Goal: Information Seeking & Learning: Compare options

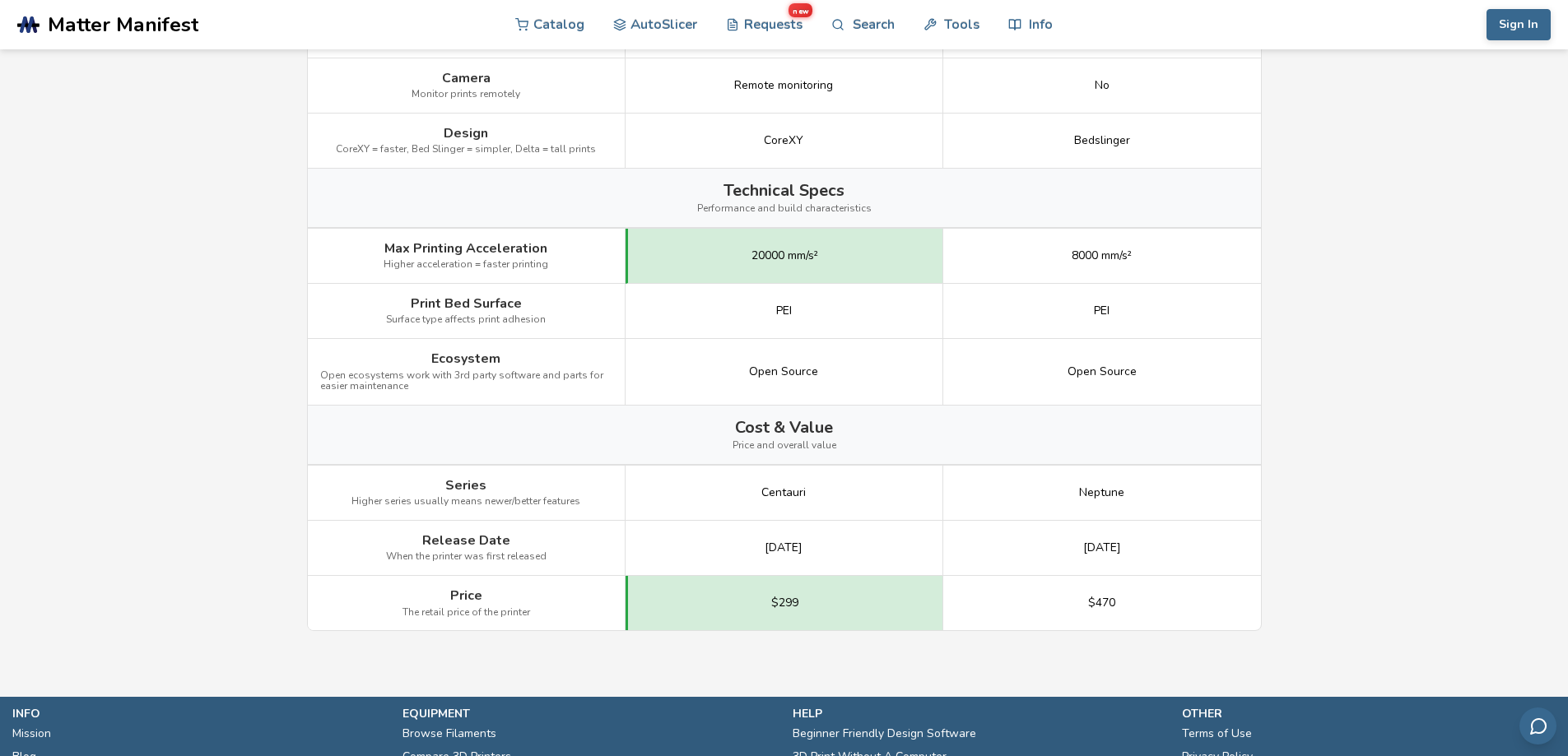
scroll to position [1851, 0]
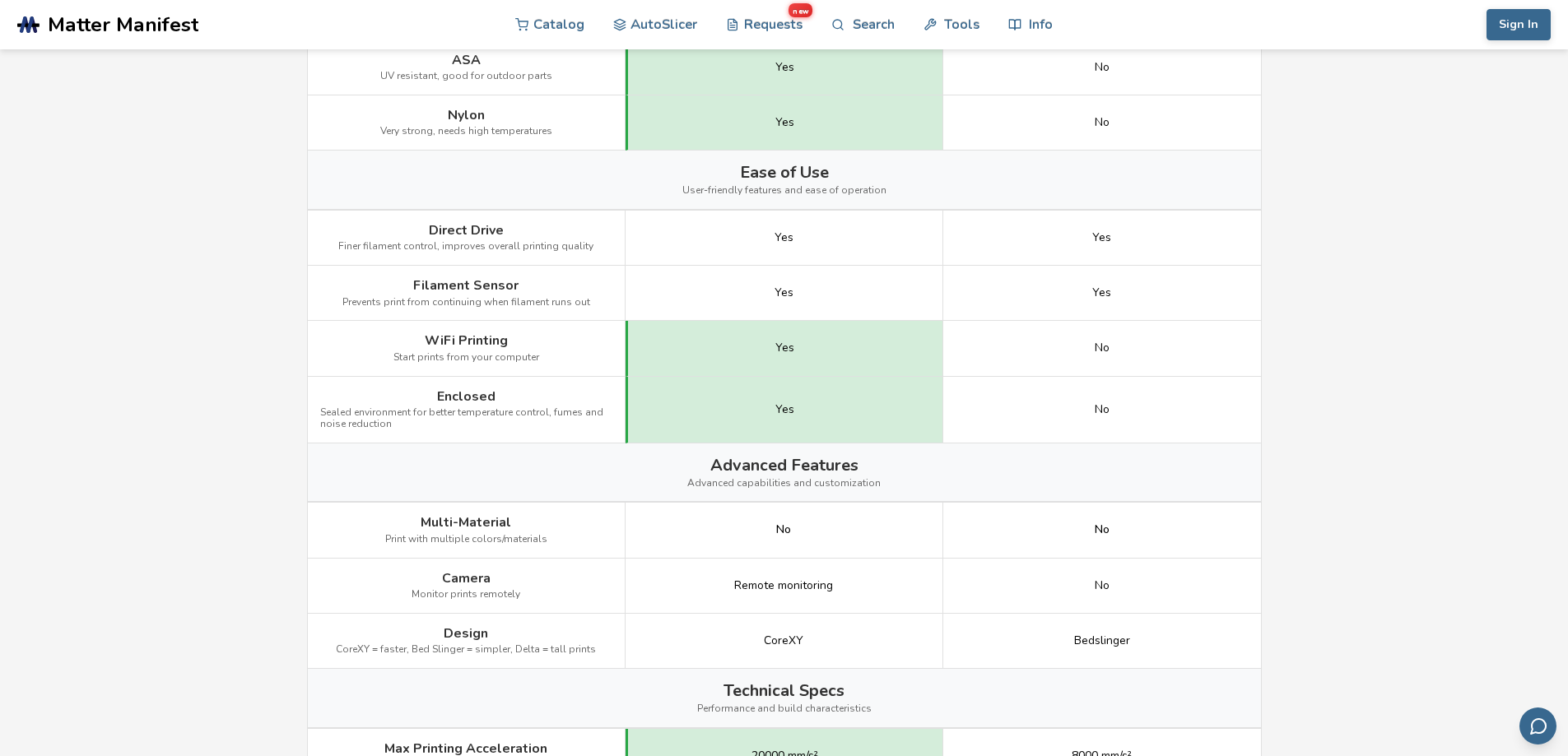
scroll to position [1350, 0]
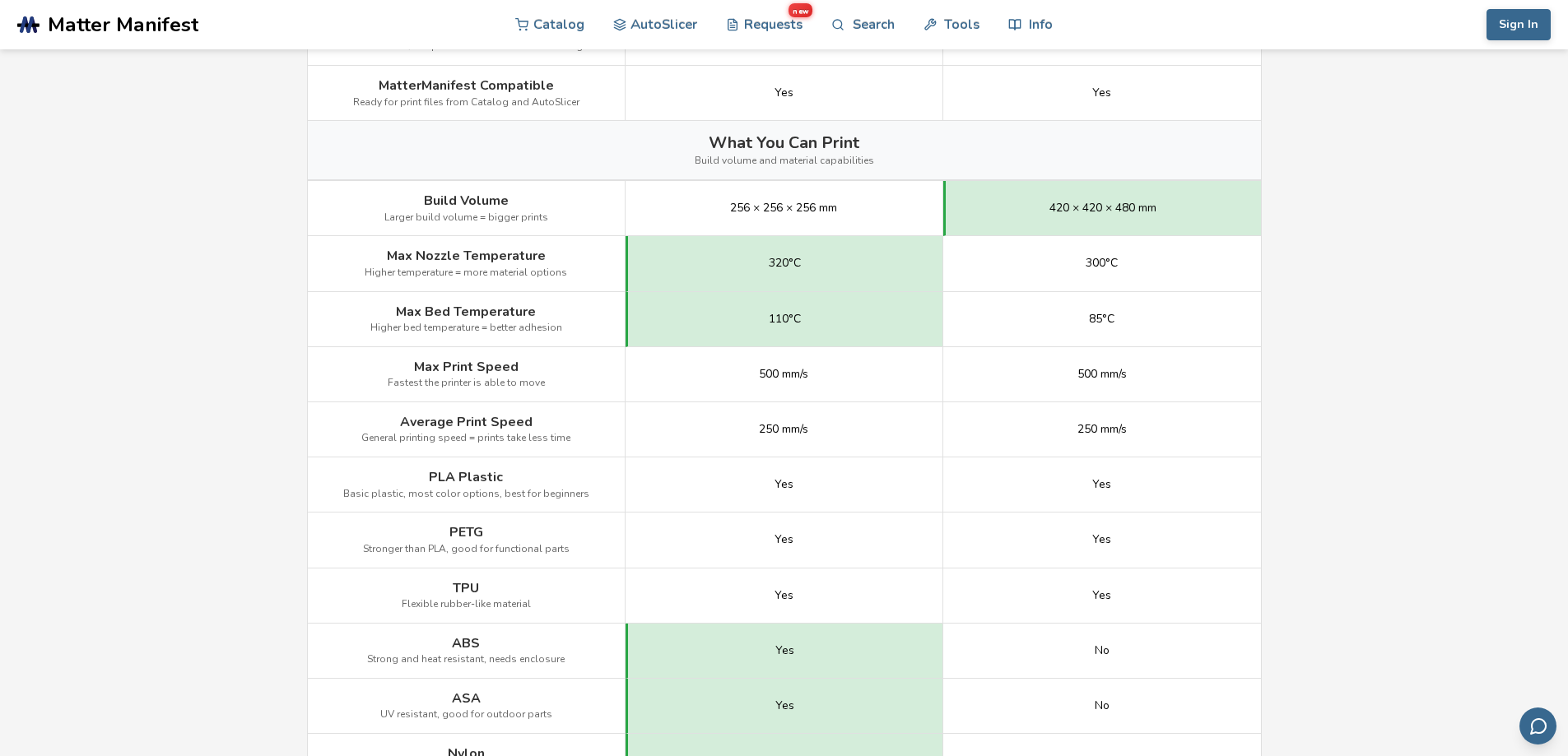
scroll to position [712, 0]
click at [780, 204] on div "256 × 256 × 256 mm" at bounding box center [784, 209] width 317 height 55
click at [780, 204] on span "256 × 256 × 256 mm" at bounding box center [784, 209] width 107 height 13
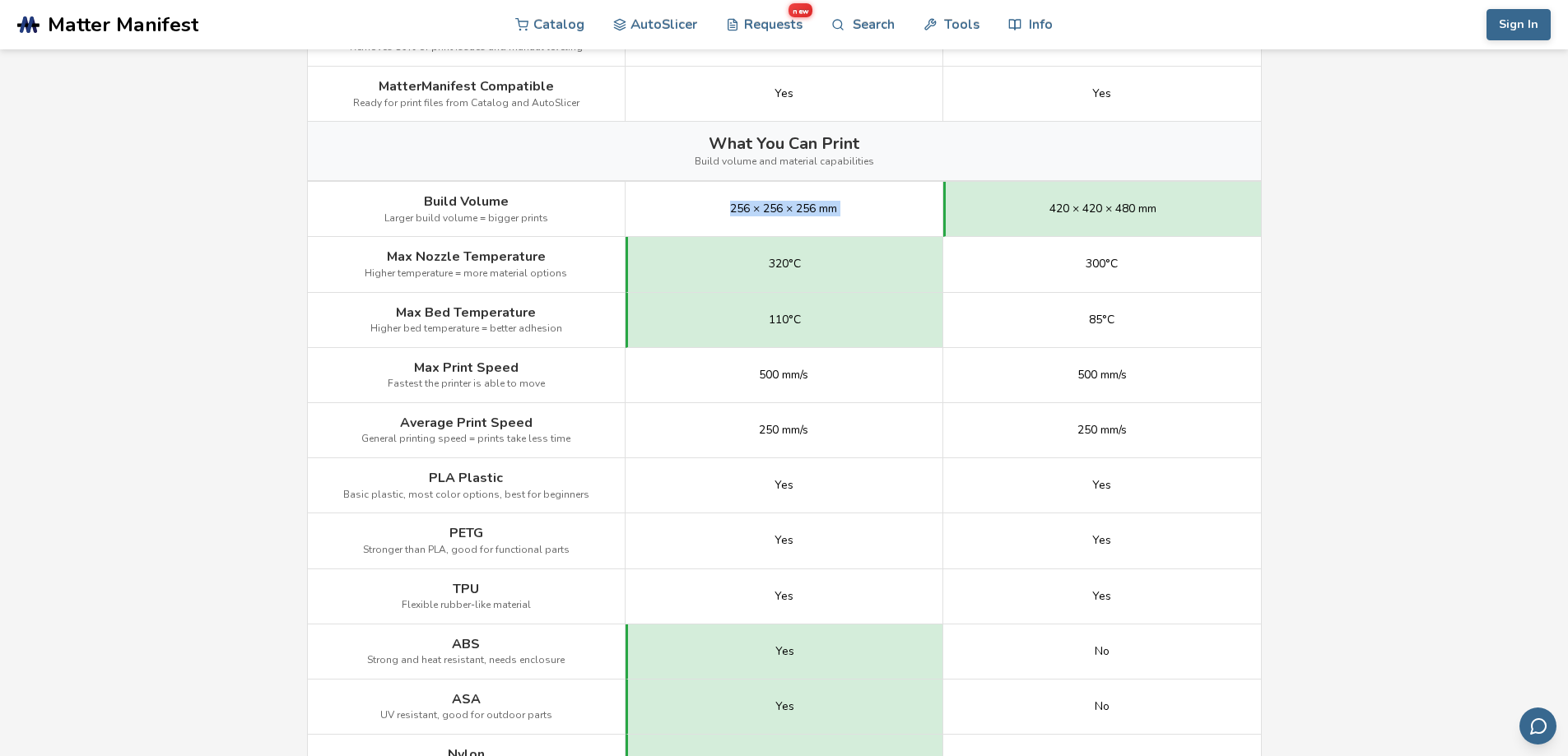
copy span "256 × 256 × 256 mm"
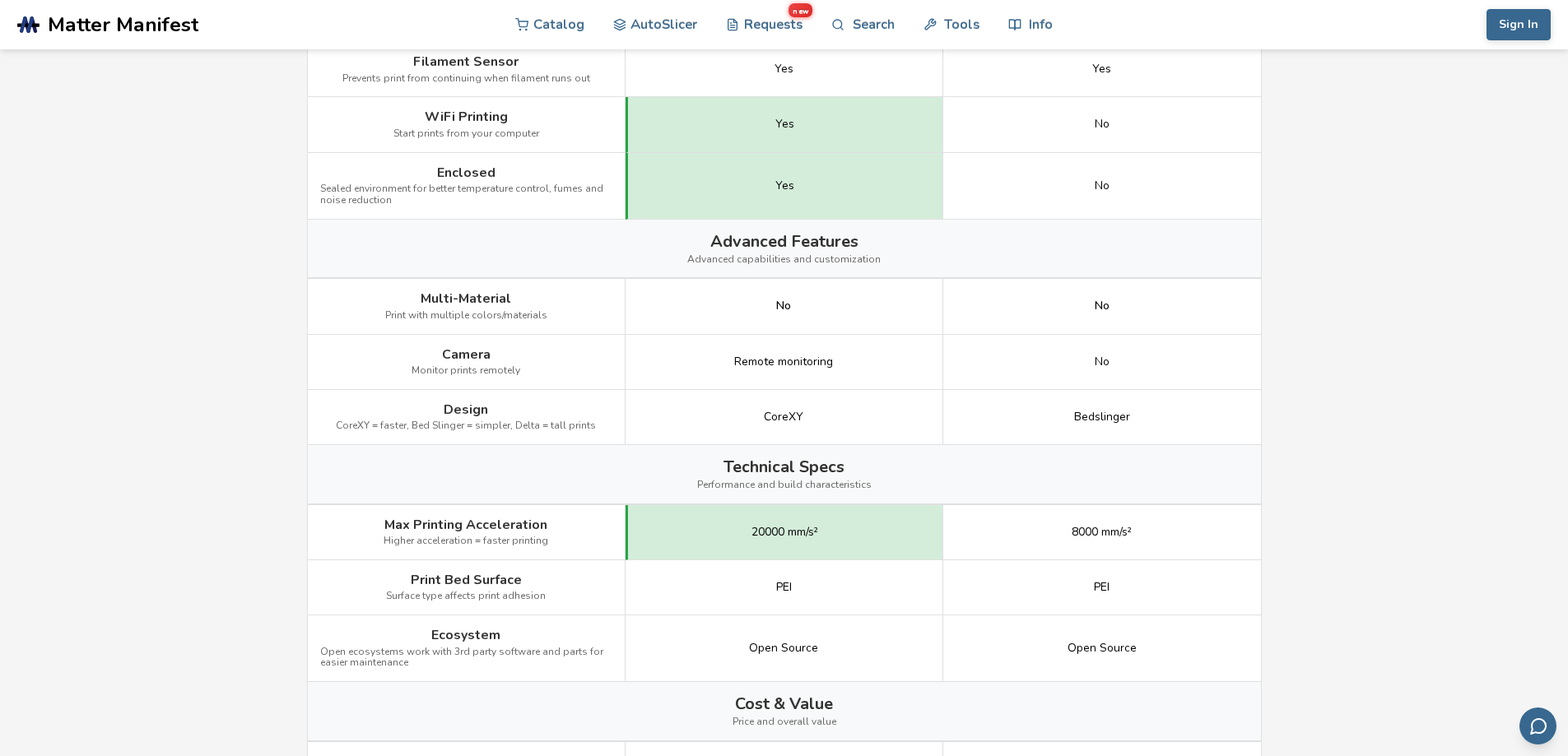
scroll to position [1577, 0]
click at [762, 527] on span "20000 mm/s²" at bounding box center [784, 530] width 66 height 13
copy span "20000 mm/s²"
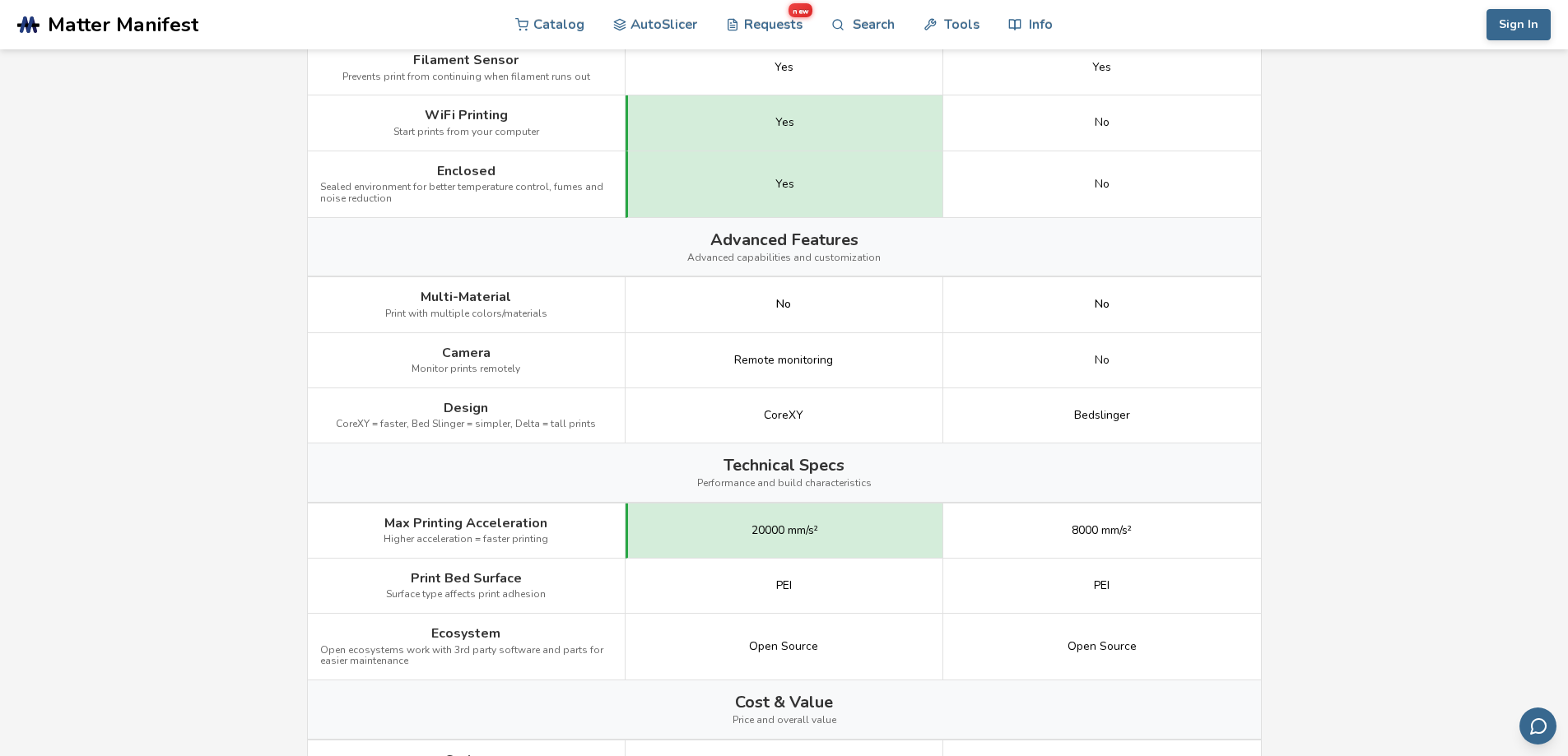
click at [450, 519] on span "Max Printing Acceleration" at bounding box center [466, 522] width 163 height 15
copy span "Max Printing Acceleration"
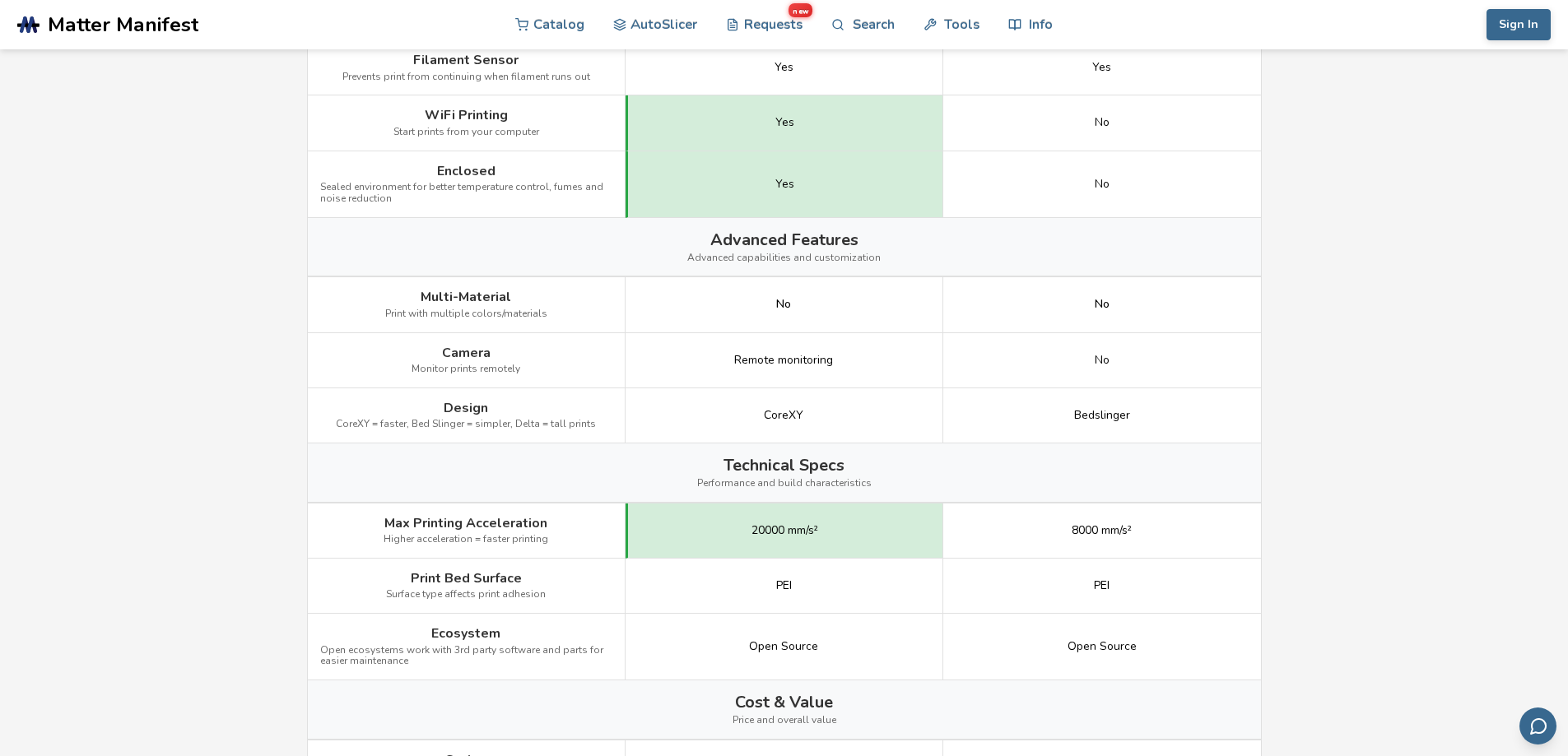
click at [770, 410] on span "CoreXY" at bounding box center [784, 415] width 40 height 13
copy span "CoreXY"
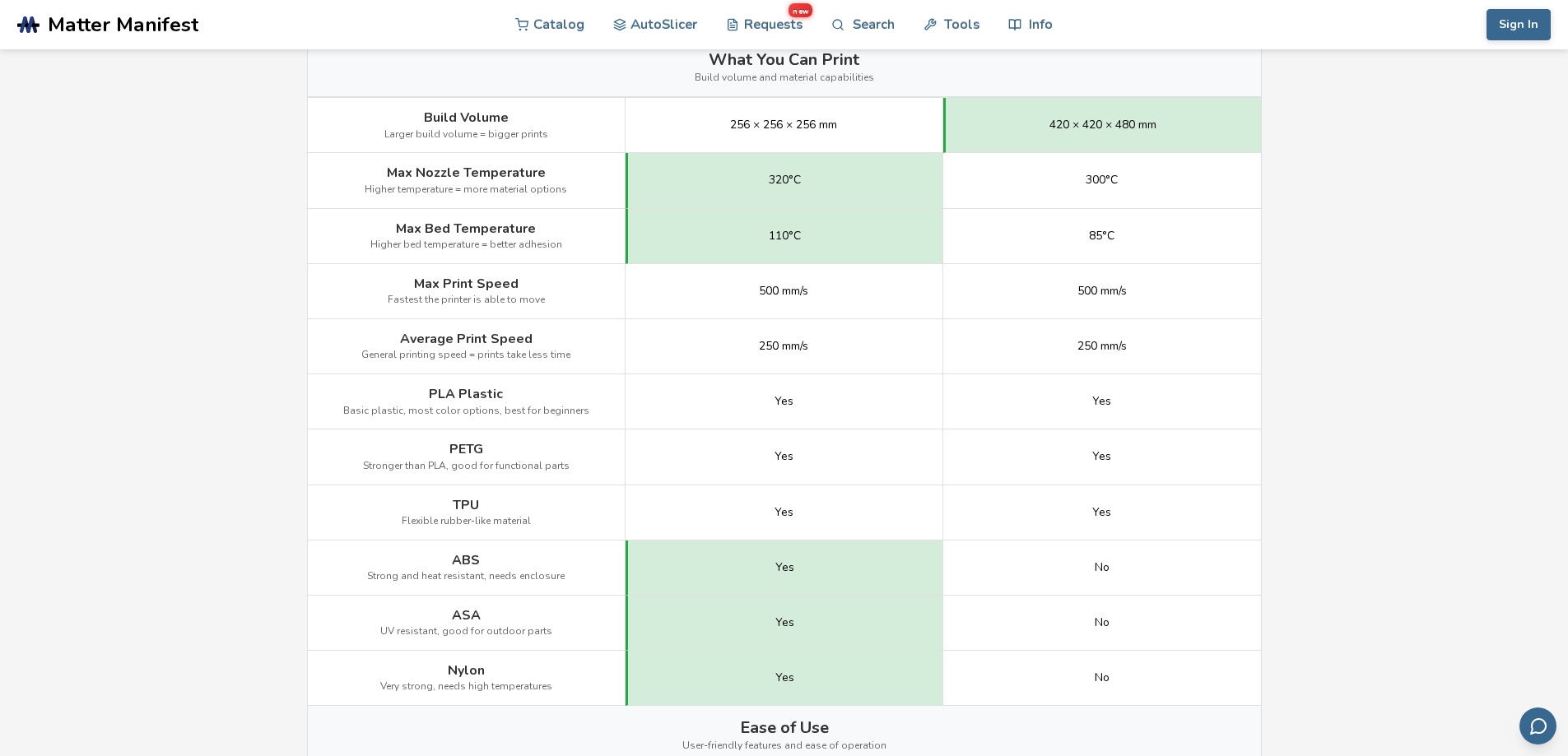
scroll to position [795, 0]
click at [787, 290] on span "500 mm/s" at bounding box center [783, 291] width 49 height 13
copy span "500 mm/s"
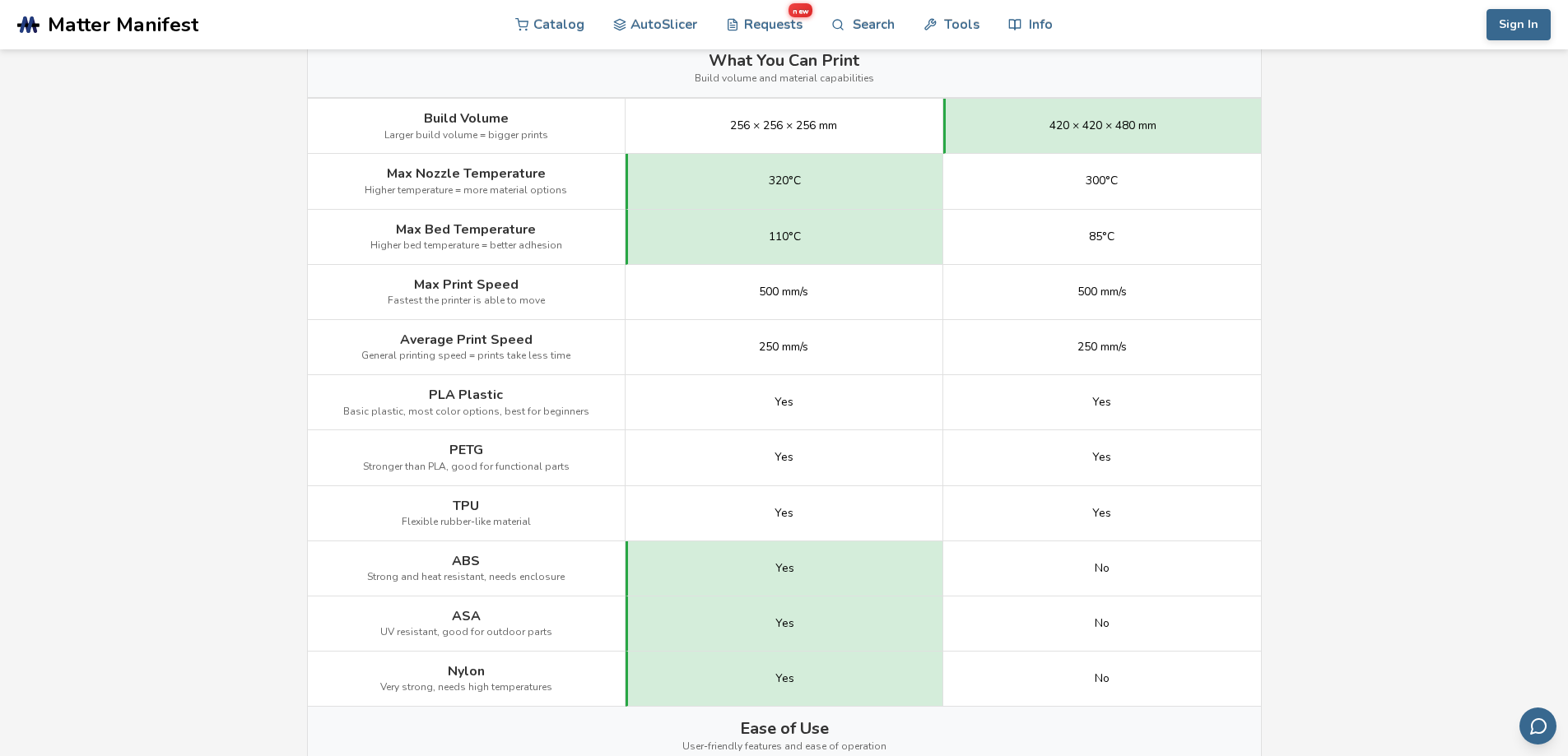
click at [27, 481] on main "← Back to 3D Printers Elegoo Centauri Carbon vs Elegoo Neptune 4 Max Is the Ele…" at bounding box center [784, 454] width 1568 height 2499
click at [498, 290] on span "Max Print Speed" at bounding box center [466, 284] width 104 height 15
copy span "Max Print Speed"
